Goal: Transaction & Acquisition: Purchase product/service

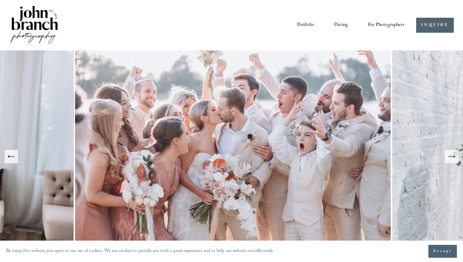
click at [342, 27] on link "Pricing" at bounding box center [341, 25] width 14 height 10
click at [383, 25] on span "For Photographers" at bounding box center [386, 25] width 37 height 9
click at [0, 0] on span "Presets" at bounding box center [0, 0] width 0 height 0
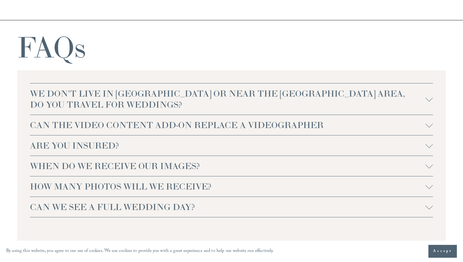
scroll to position [1378, 0]
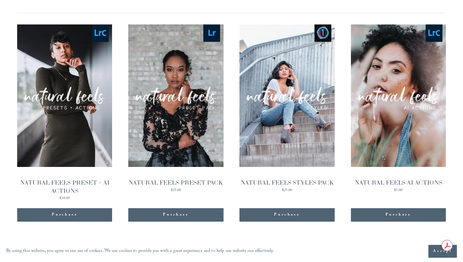
scroll to position [607, 0]
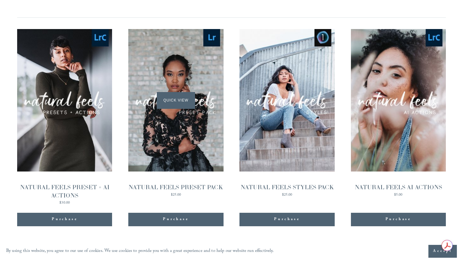
click at [175, 150] on div "Quick View" at bounding box center [175, 100] width 95 height 142
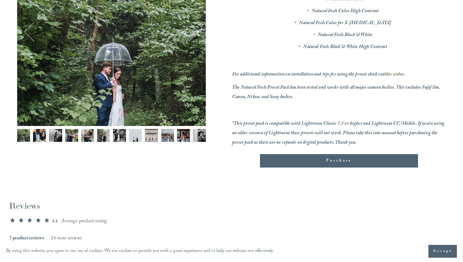
scroll to position [153, 0]
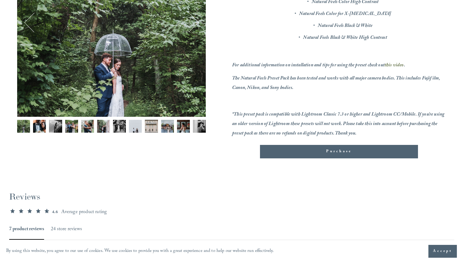
click at [182, 127] on img "Image 11 of 12" at bounding box center [183, 126] width 13 height 13
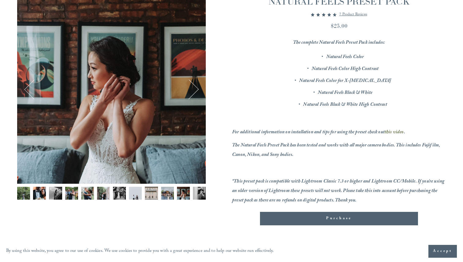
scroll to position [85, 0]
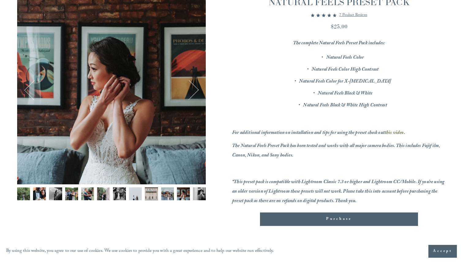
click at [192, 84] on button "Next" at bounding box center [189, 90] width 20 height 20
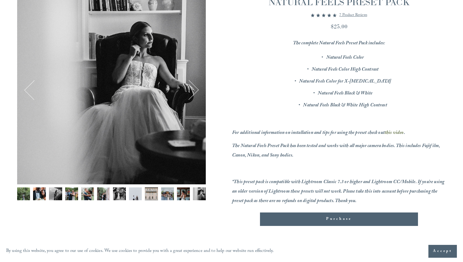
click at [192, 84] on button "Next" at bounding box center [189, 90] width 20 height 20
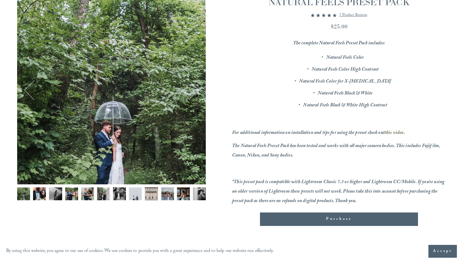
click at [192, 84] on button "Next" at bounding box center [189, 90] width 20 height 20
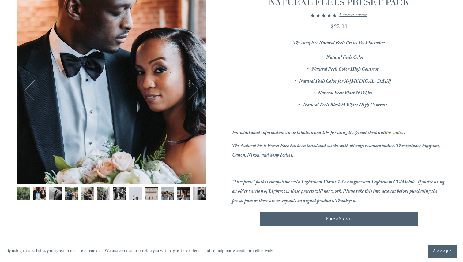
click at [192, 84] on button "Next" at bounding box center [189, 90] width 20 height 20
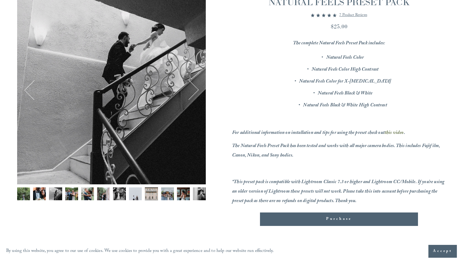
click at [192, 84] on button "Next" at bounding box center [189, 90] width 20 height 20
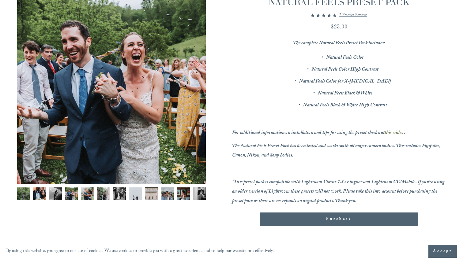
click at [192, 84] on button "Next" at bounding box center [189, 90] width 20 height 20
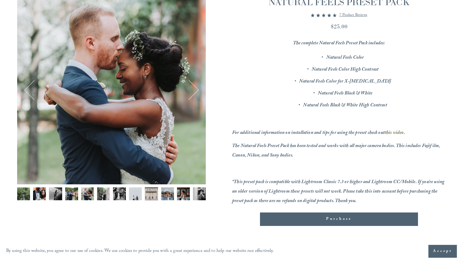
click at [192, 84] on button "Next" at bounding box center [189, 90] width 20 height 20
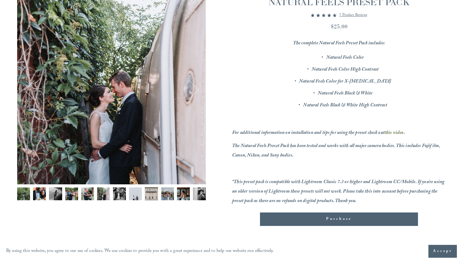
click at [193, 89] on button "Next" at bounding box center [189, 90] width 20 height 20
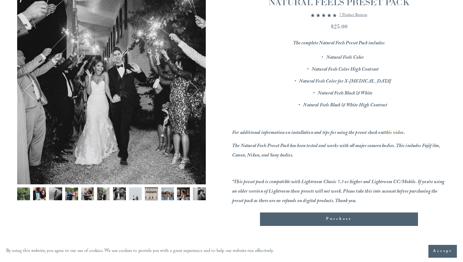
click at [193, 89] on button "Next" at bounding box center [189, 90] width 20 height 20
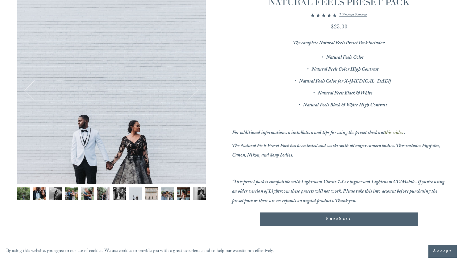
click at [193, 89] on button "Next" at bounding box center [189, 90] width 20 height 20
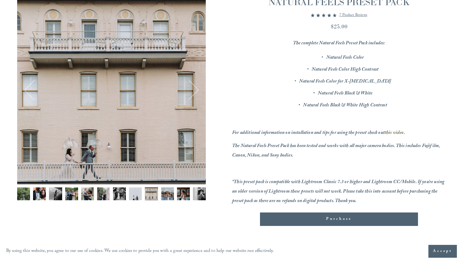
click at [193, 89] on button "Next" at bounding box center [189, 90] width 20 height 20
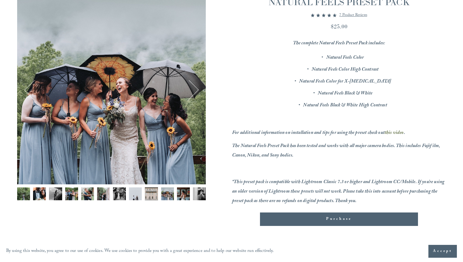
click at [193, 89] on button "Next" at bounding box center [189, 90] width 20 height 20
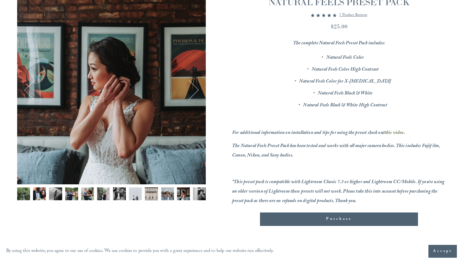
click at [193, 89] on button "Next" at bounding box center [189, 90] width 20 height 20
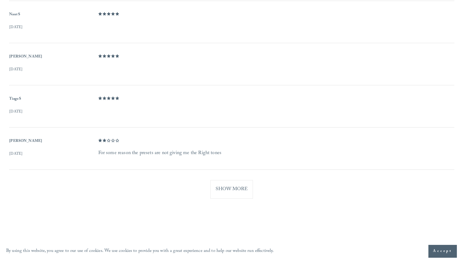
scroll to position [498, 0]
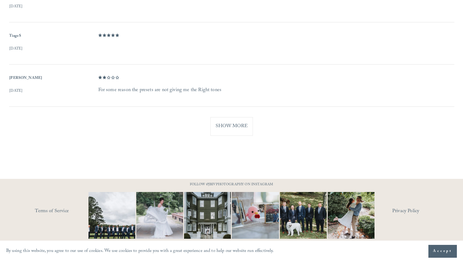
click at [224, 131] on button "Show More" at bounding box center [231, 126] width 43 height 19
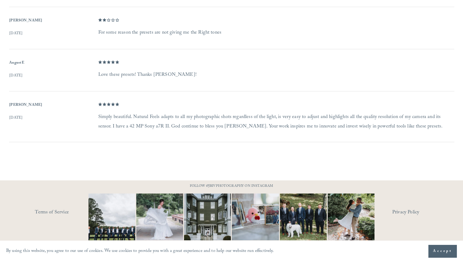
scroll to position [557, 0]
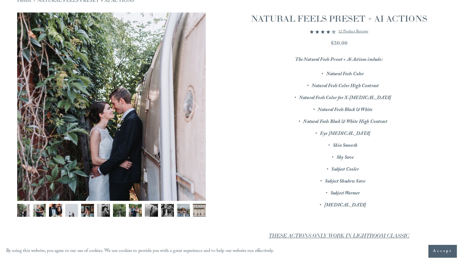
scroll to position [74, 0]
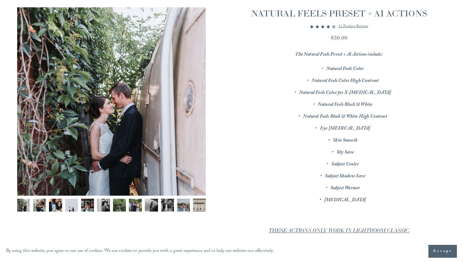
click at [196, 102] on button "Next" at bounding box center [189, 102] width 20 height 20
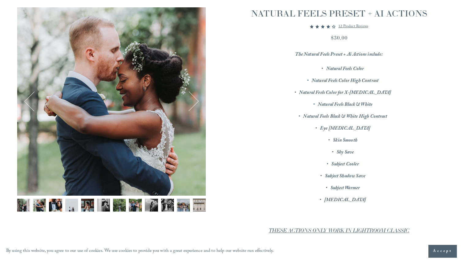
click at [196, 102] on button "Next" at bounding box center [189, 102] width 20 height 20
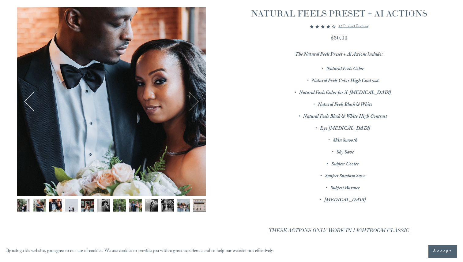
click at [196, 102] on button "Next" at bounding box center [189, 102] width 20 height 20
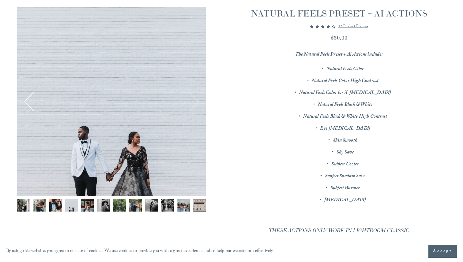
click at [196, 102] on button "Next" at bounding box center [189, 102] width 20 height 20
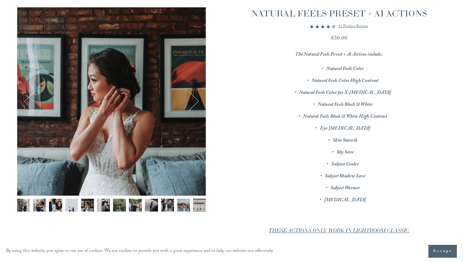
click at [196, 102] on button "Next" at bounding box center [189, 102] width 20 height 20
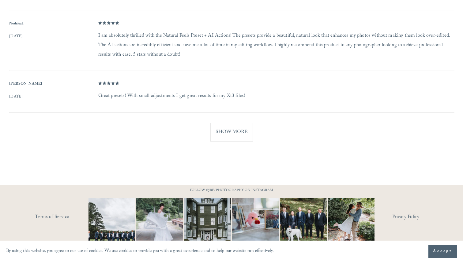
scroll to position [639, 0]
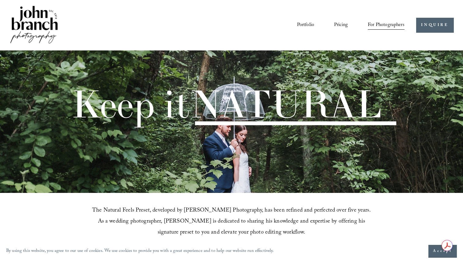
scroll to position [627, 0]
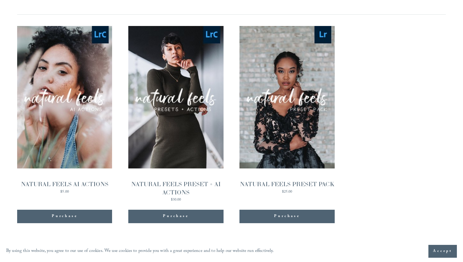
scroll to position [593, 0]
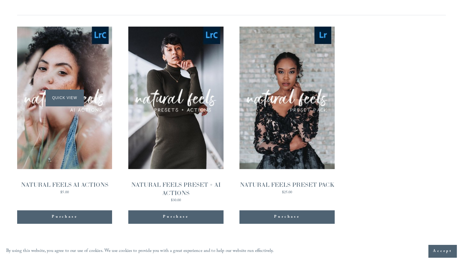
click at [87, 119] on div "Quick View" at bounding box center [64, 98] width 95 height 142
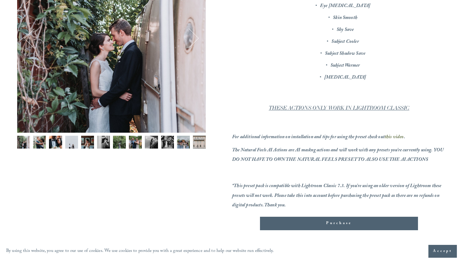
scroll to position [140, 0]
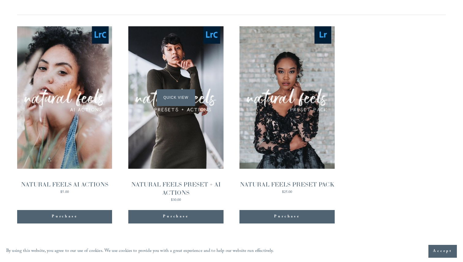
scroll to position [593, 0]
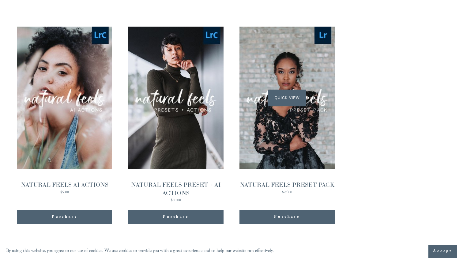
click at [295, 97] on div "Quick View" at bounding box center [286, 98] width 95 height 142
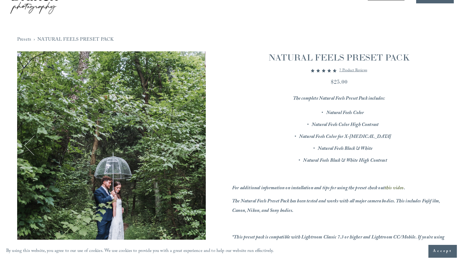
scroll to position [30, 0]
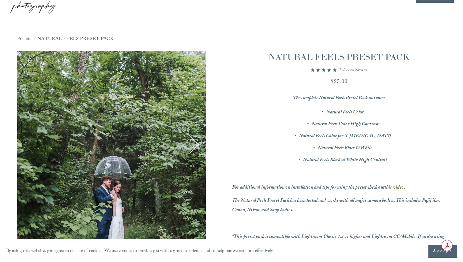
click at [433, 250] on span "Accept" at bounding box center [442, 252] width 19 height 6
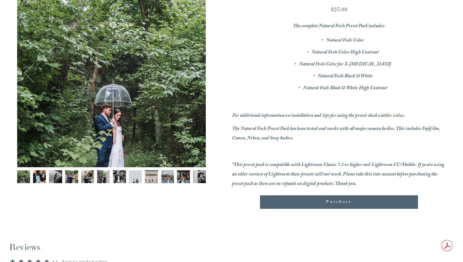
scroll to position [116, 0]
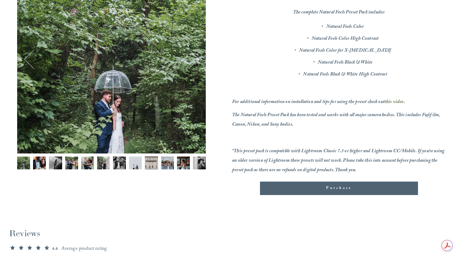
click at [334, 189] on span "Purchase" at bounding box center [339, 189] width 26 height 6
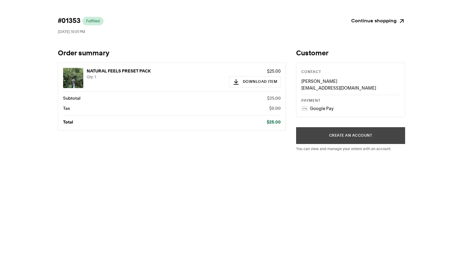
click at [309, 140] on button "Create an account" at bounding box center [350, 135] width 109 height 17
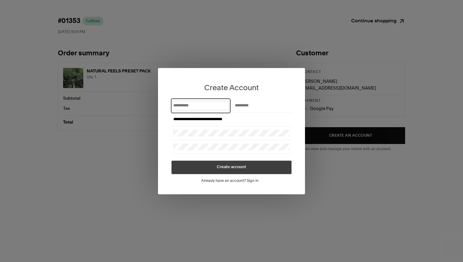
click at [269, 46] on div "**********" at bounding box center [231, 131] width 463 height 262
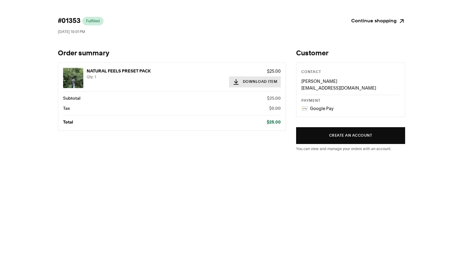
click at [245, 81] on button "Download Item" at bounding box center [255, 82] width 52 height 11
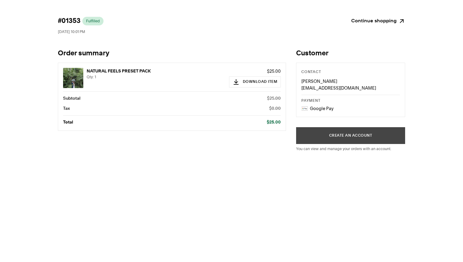
click at [303, 132] on button "Create an account" at bounding box center [350, 135] width 109 height 17
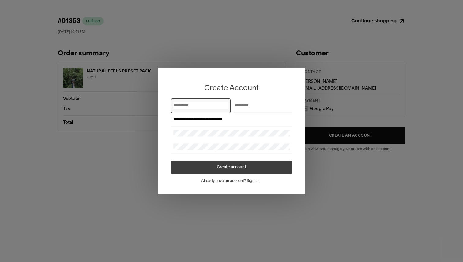
drag, startPoint x: 280, startPoint y: 129, endPoint x: 194, endPoint y: 105, distance: 89.2
click at [194, 105] on input "First Name" at bounding box center [200, 105] width 55 height 7
type input "******"
type input "*****"
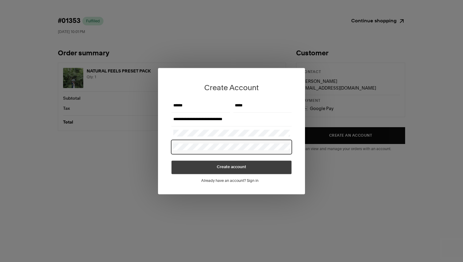
click at [172, 161] on button "Create account" at bounding box center [232, 167] width 120 height 13
